Goal: Find specific page/section: Find specific page/section

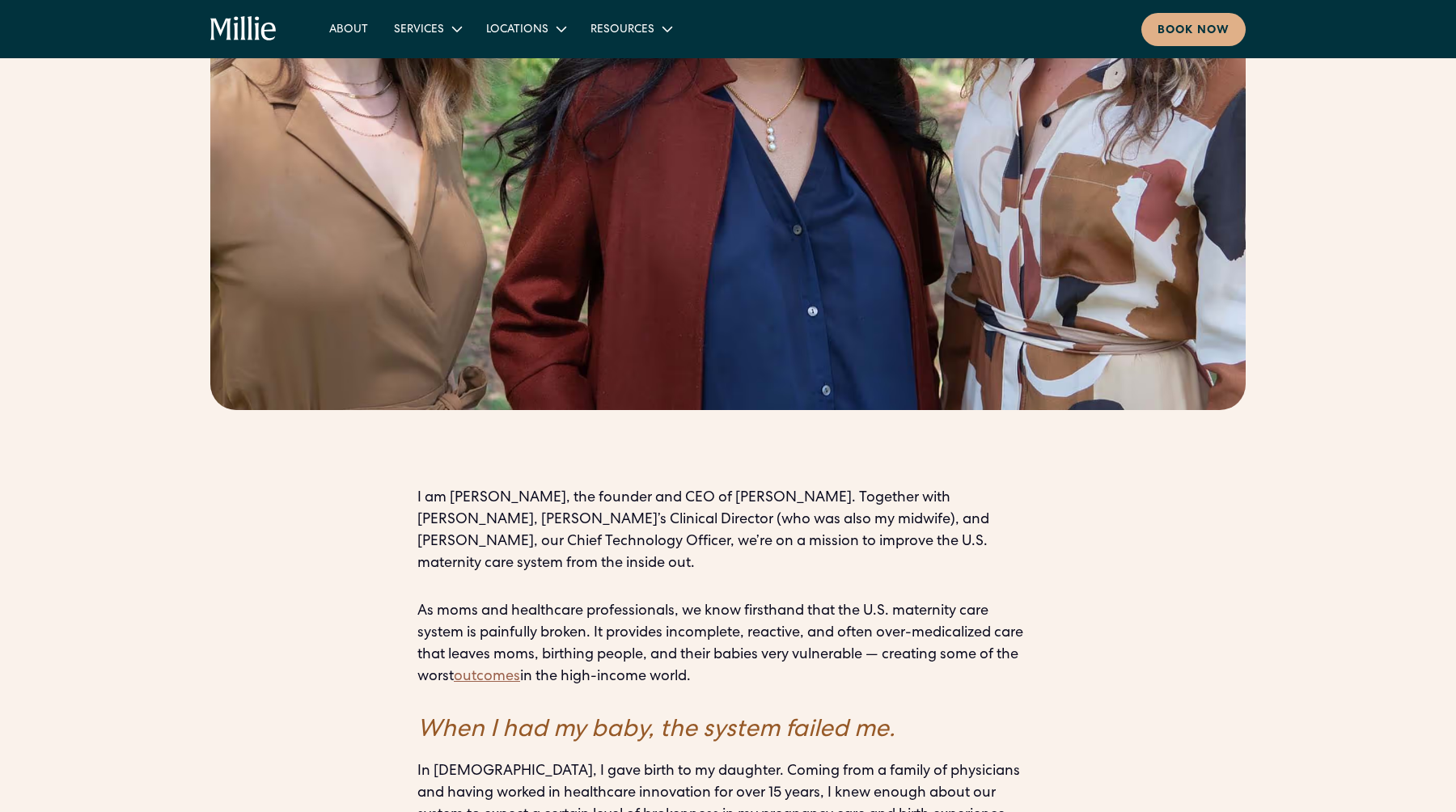
scroll to position [767, 0]
drag, startPoint x: 841, startPoint y: 429, endPoint x: 914, endPoint y: 430, distance: 73.0
click at [914, 487] on p "I am [PERSON_NAME], the founder and CEO of [PERSON_NAME]. Together with [PERSON…" at bounding box center [728, 530] width 621 height 87
copy p "[PERSON_NAME]"
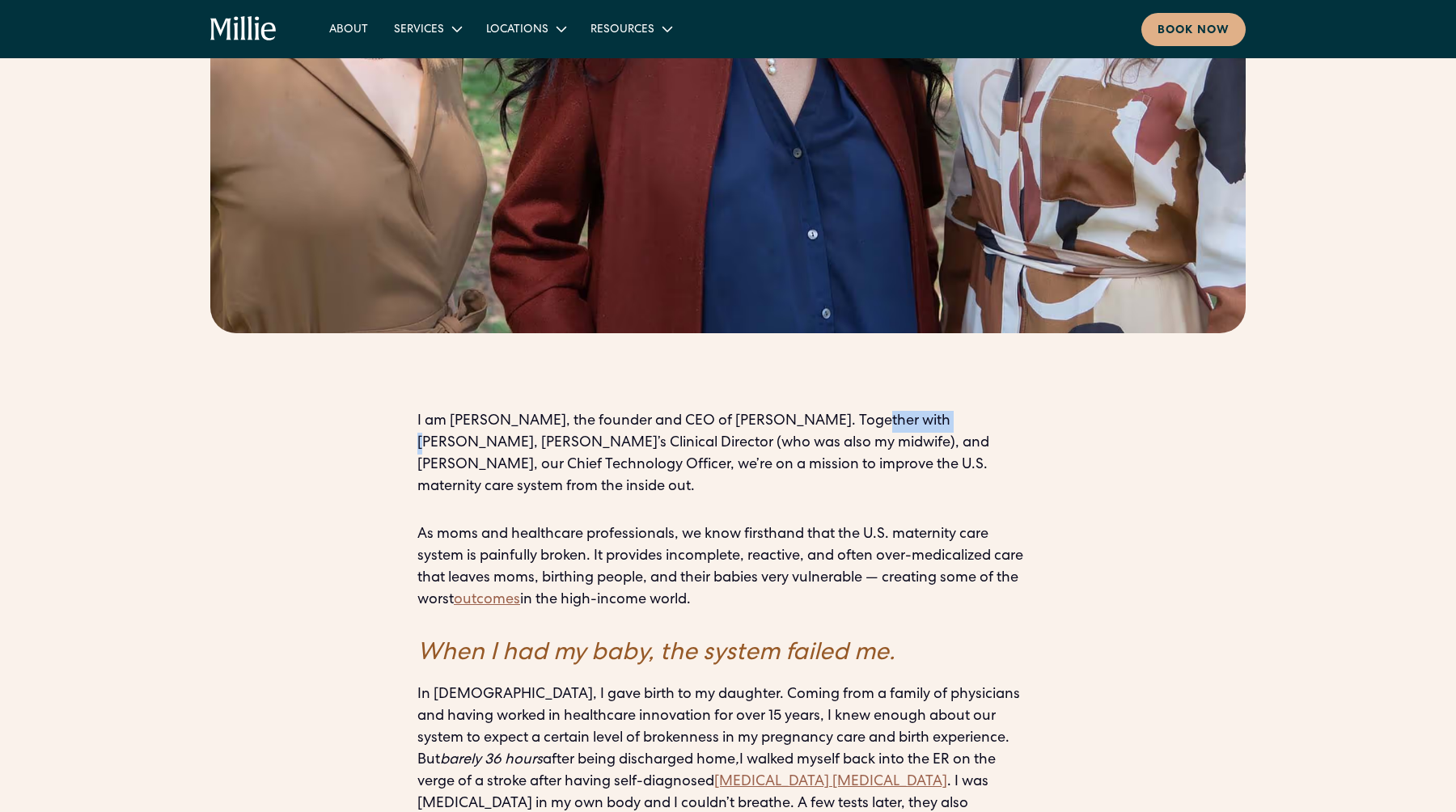
scroll to position [845, 0]
drag, startPoint x: 688, startPoint y: 381, endPoint x: 794, endPoint y: 379, distance: 106.0
click at [794, 410] on p "I am [PERSON_NAME], the founder and CEO of [PERSON_NAME]. Together with [PERSON…" at bounding box center [728, 454] width 621 height 87
copy p "[PERSON_NAME]"
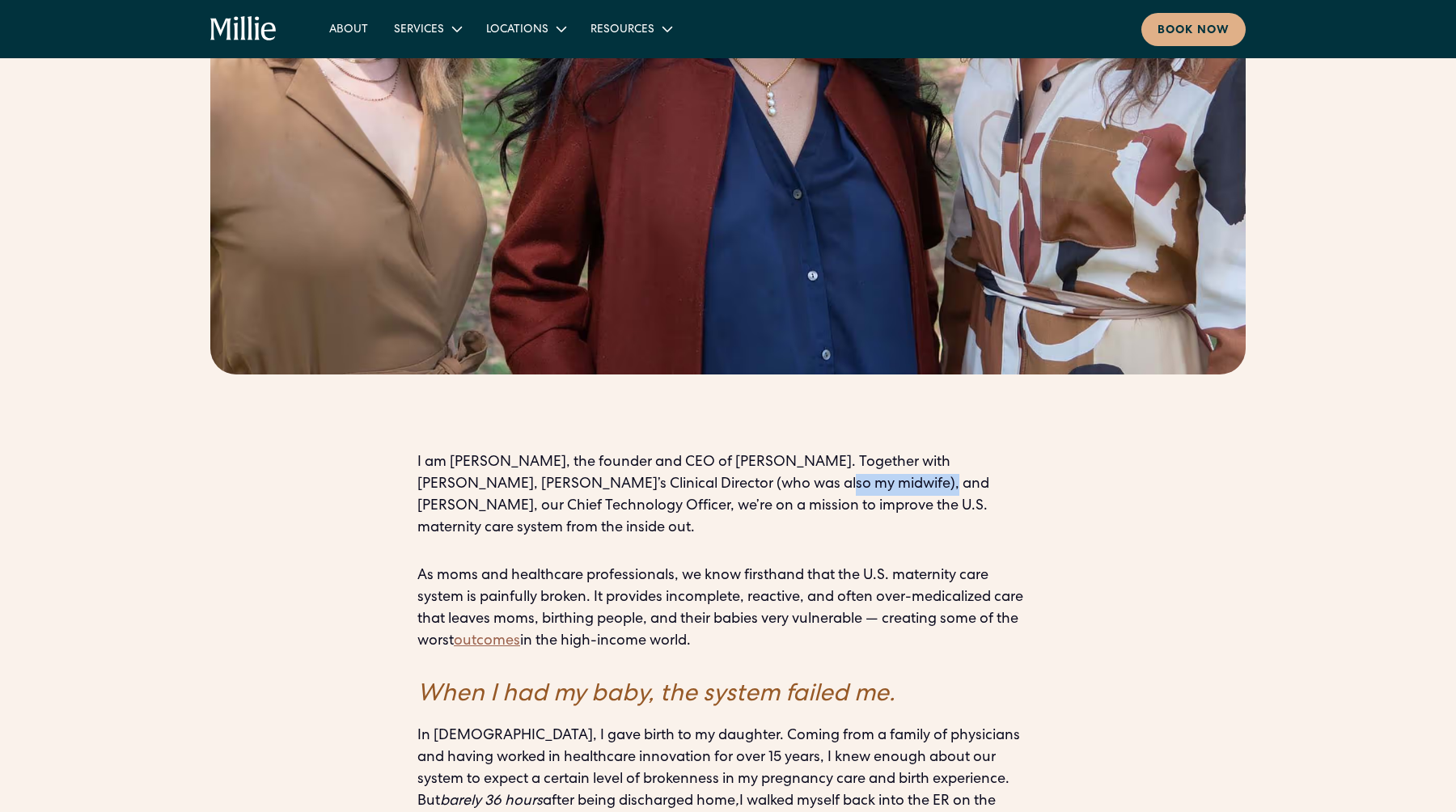
scroll to position [0, 0]
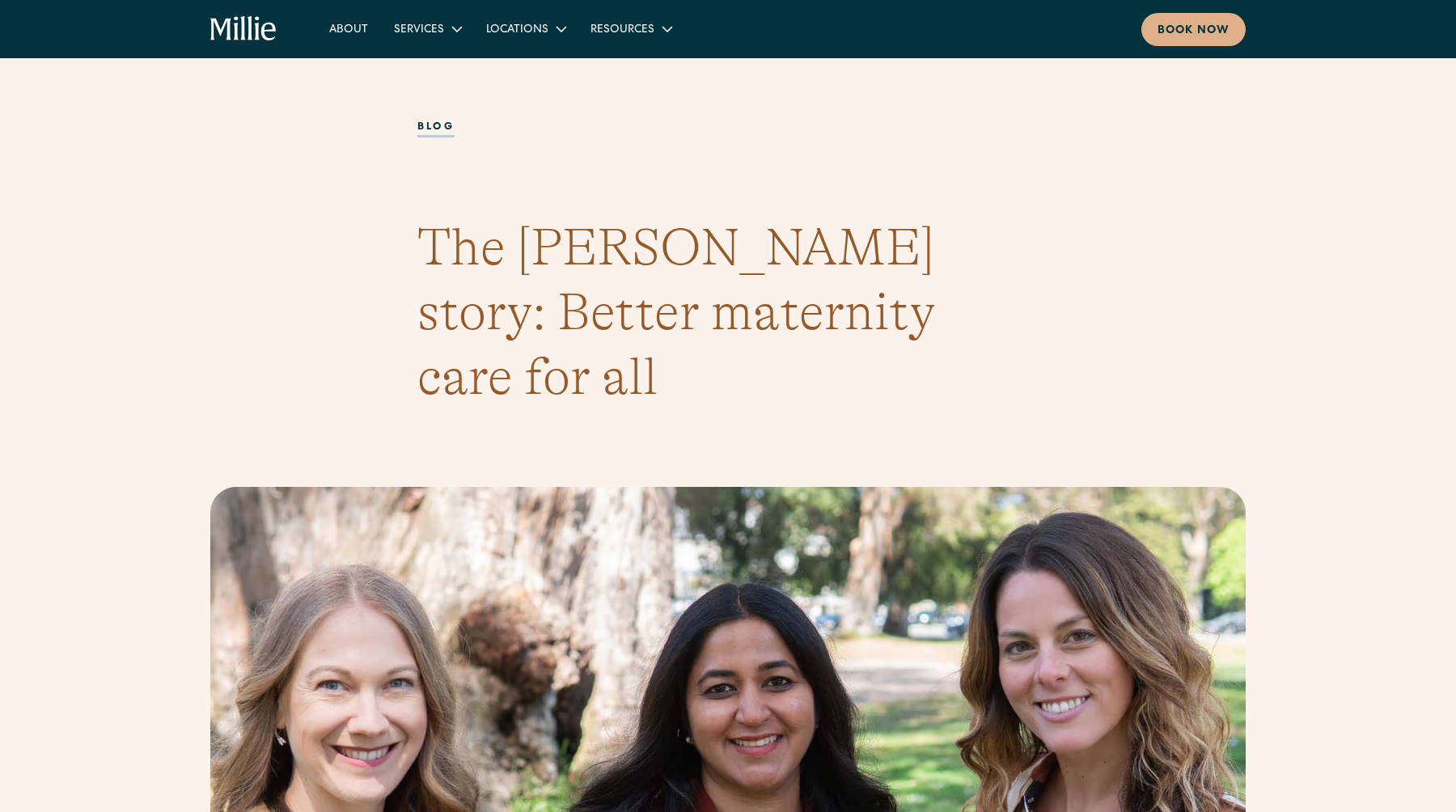
click at [246, 20] on icon "home" at bounding box center [244, 29] width 67 height 26
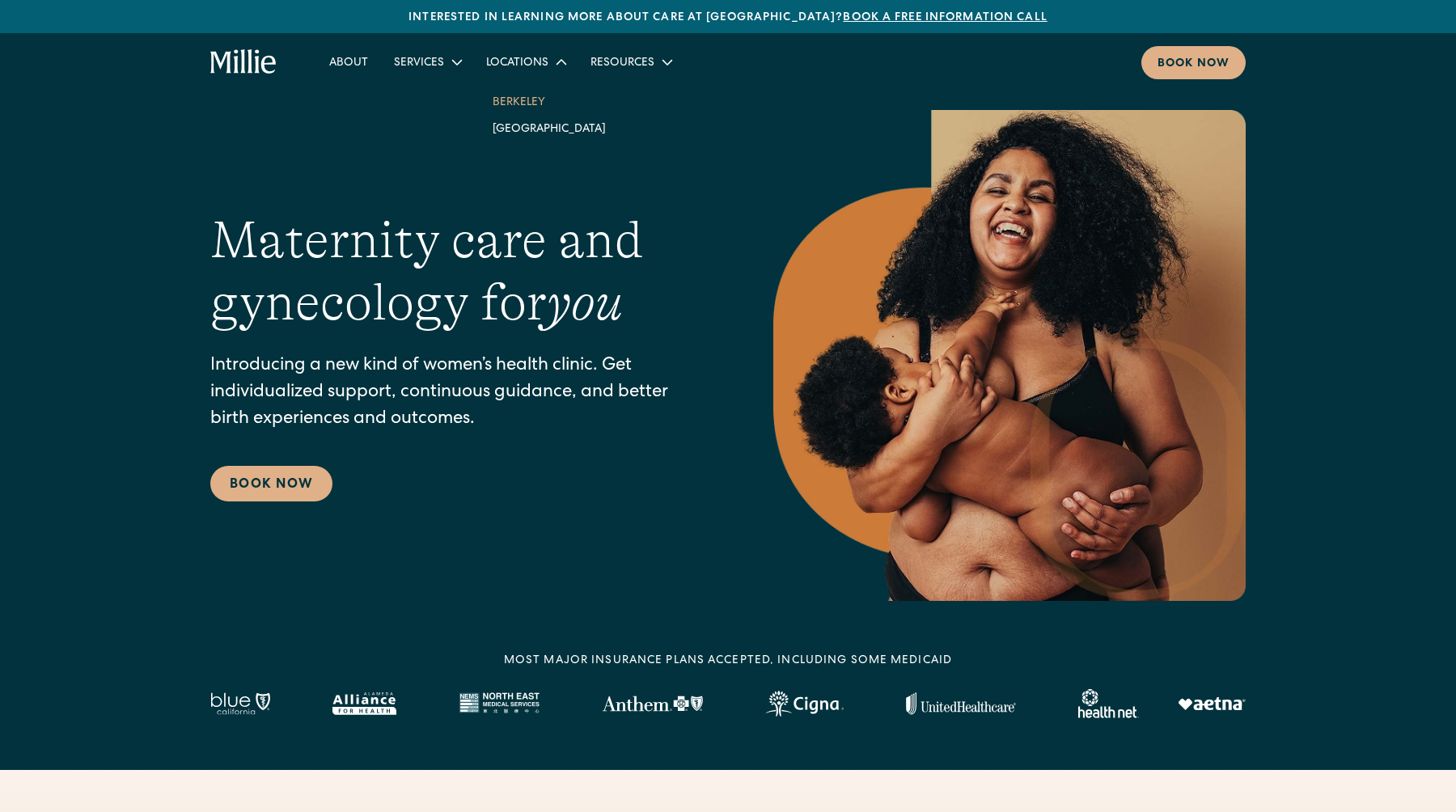
click at [526, 101] on link "Berkeley" at bounding box center [549, 101] width 139 height 27
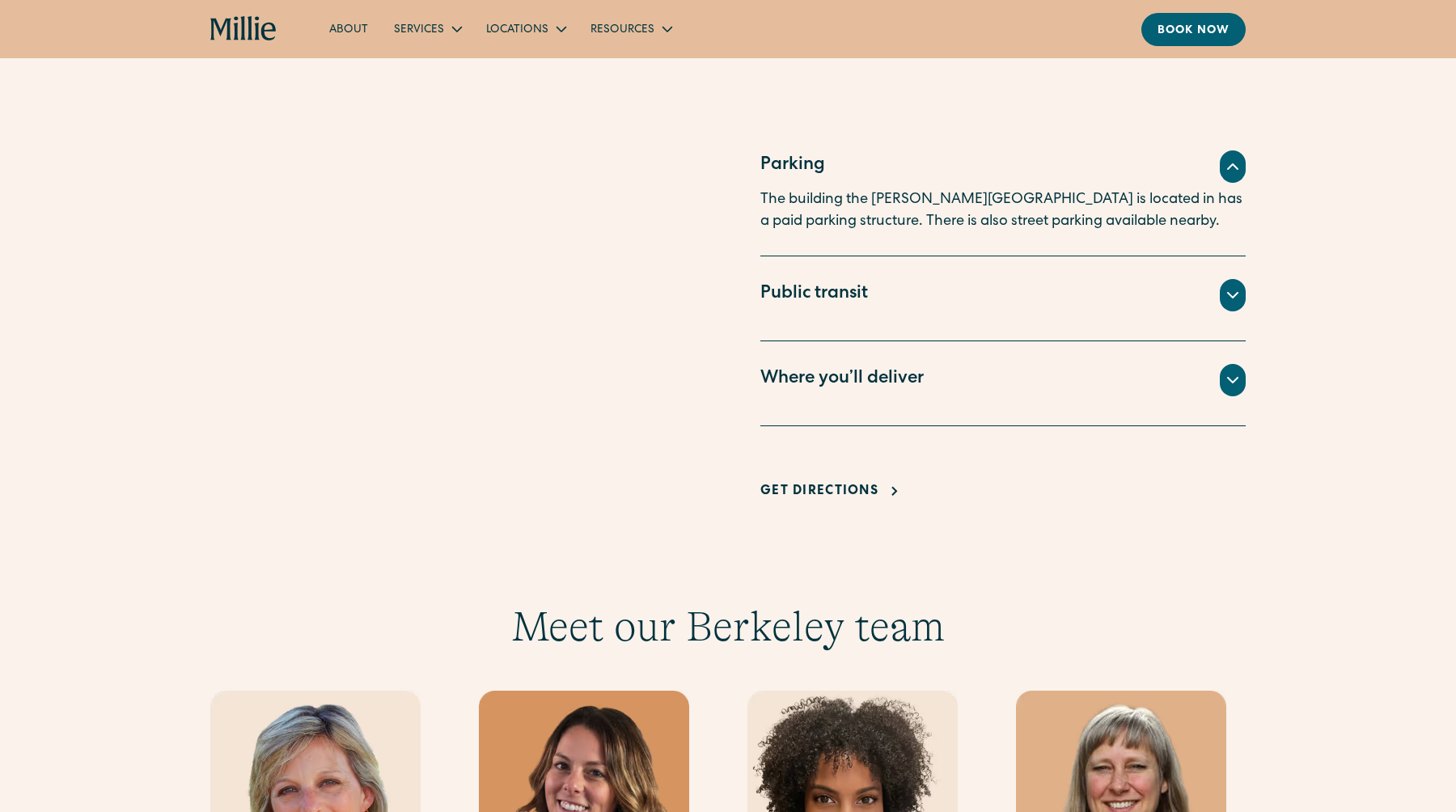
scroll to position [1018, 0]
